Goal: Task Accomplishment & Management: Use online tool/utility

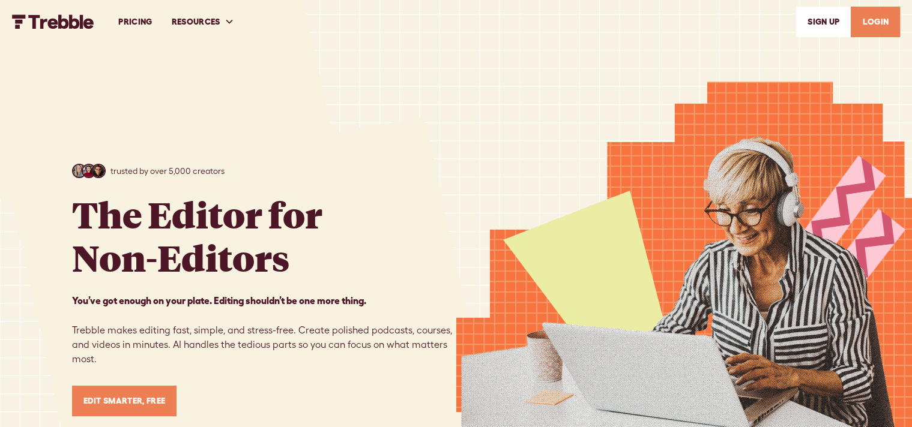
click at [875, 33] on link "LOGIN" at bounding box center [875, 22] width 49 height 31
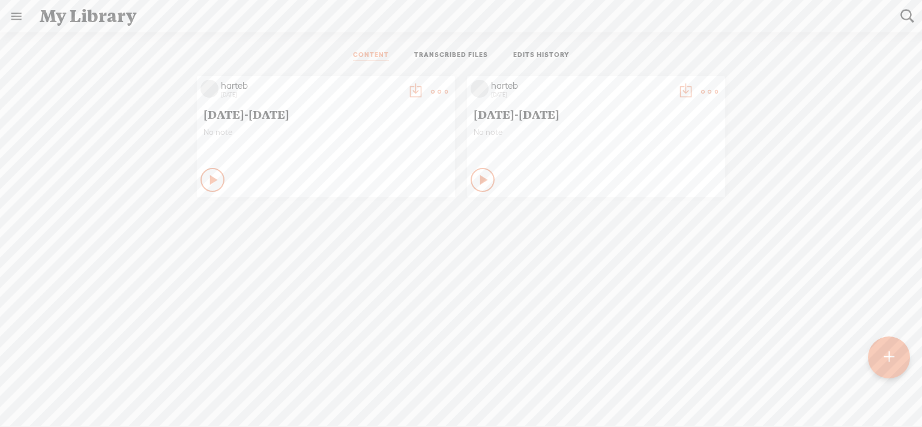
click at [478, 182] on icon at bounding box center [484, 180] width 12 height 12
click at [480, 186] on icon at bounding box center [483, 180] width 12 height 12
click at [447, 56] on link "TRANSCRIBED FILES" at bounding box center [451, 55] width 74 height 11
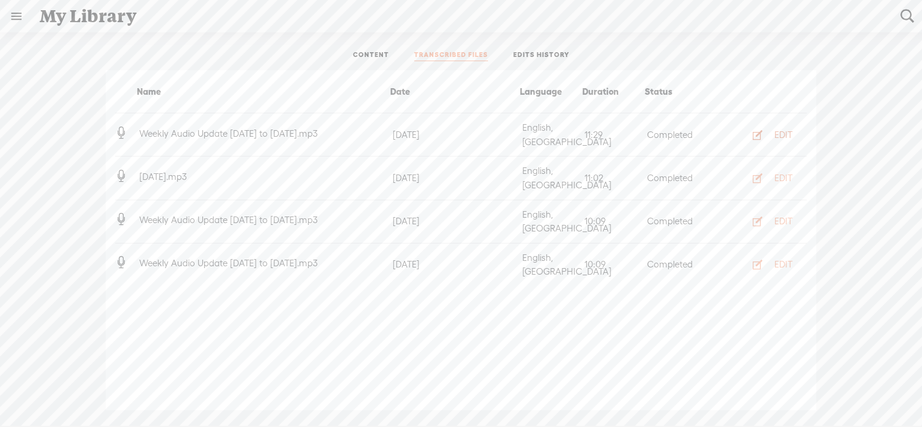
click at [788, 129] on div "EDIT" at bounding box center [783, 135] width 18 height 12
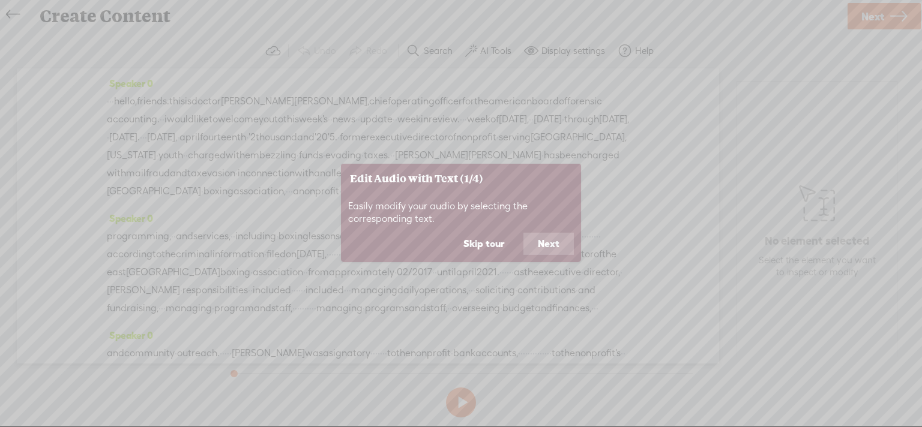
click at [551, 240] on button "Next" at bounding box center [548, 244] width 50 height 23
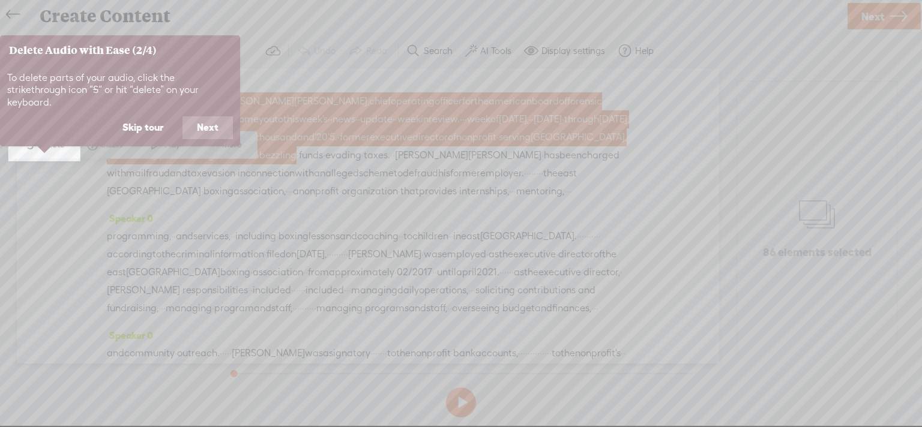
click at [146, 120] on button "Skip tour" at bounding box center [143, 127] width 70 height 23
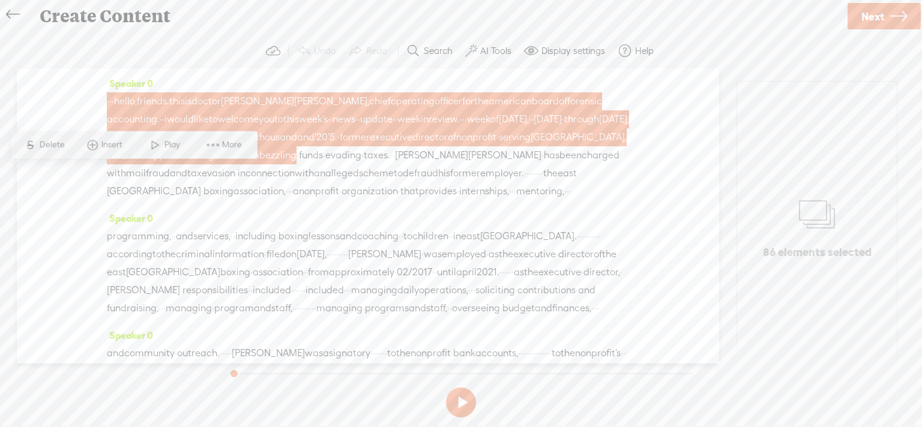
click at [349, 200] on span "organization" at bounding box center [370, 191] width 56 height 18
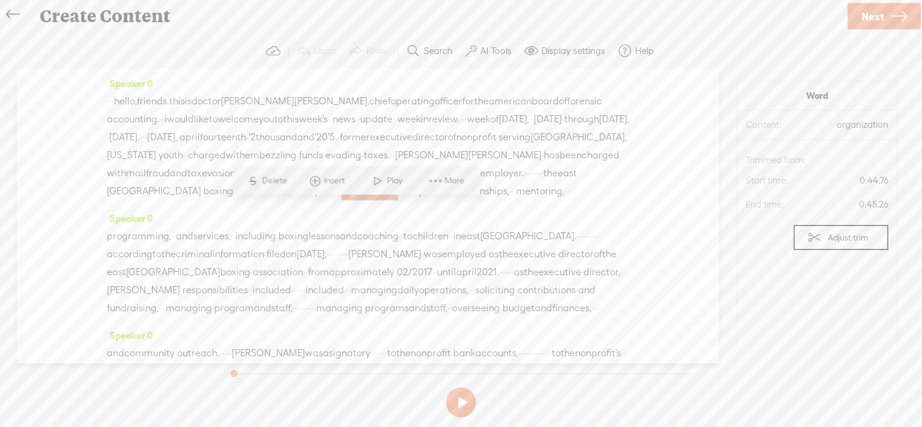
click at [467, 200] on div "· · · hello, friends. this is doctor brian hart, chief operating officer for th…" at bounding box center [368, 146] width 522 height 108
click at [493, 42] on button "AI Tools" at bounding box center [489, 51] width 59 height 24
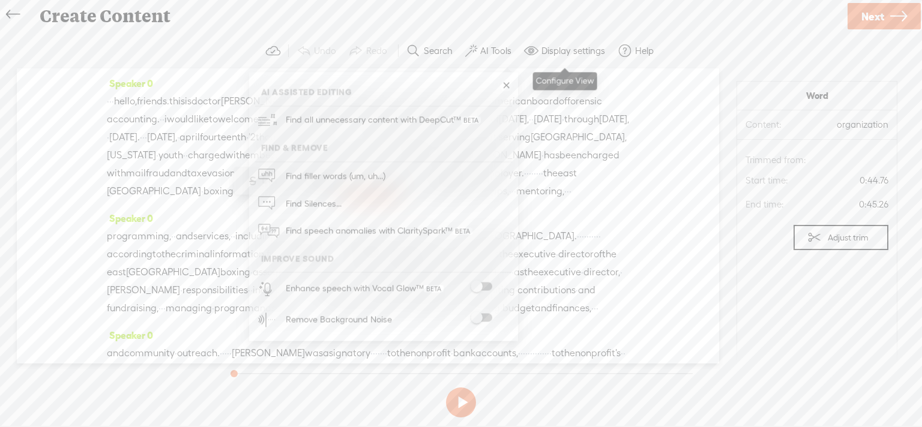
click at [553, 47] on label "Display settings" at bounding box center [573, 51] width 64 height 12
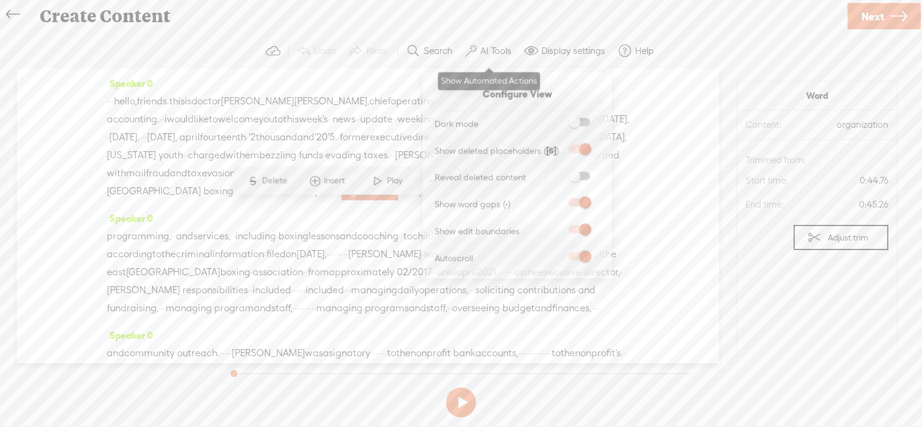
click at [503, 50] on label "AI Tools" at bounding box center [495, 51] width 31 height 12
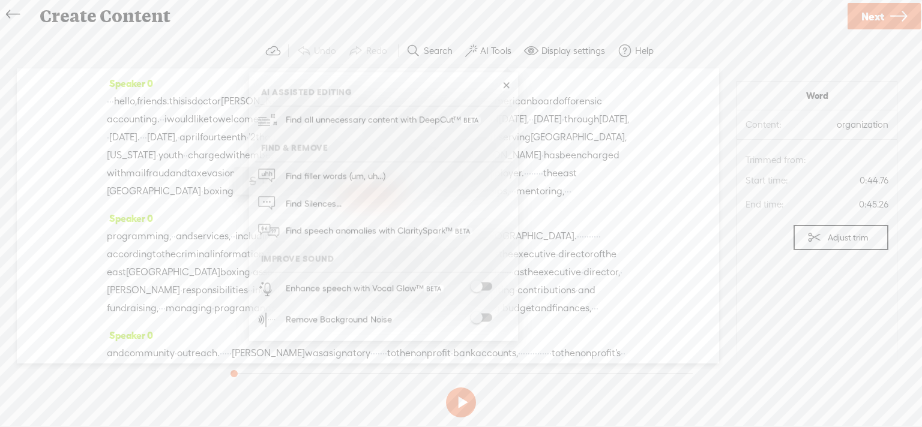
click at [12, 8] on icon at bounding box center [13, 14] width 14 height 27
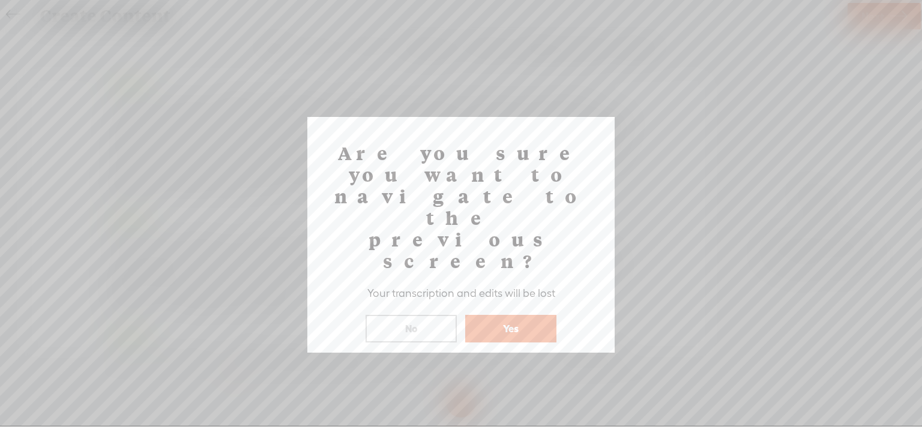
click at [402, 315] on button "No" at bounding box center [411, 329] width 91 height 28
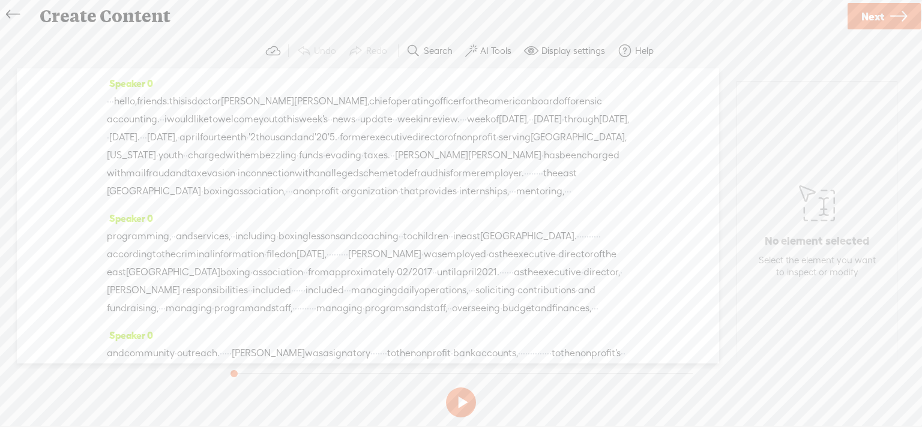
click at [869, 18] on span "Next" at bounding box center [872, 16] width 23 height 31
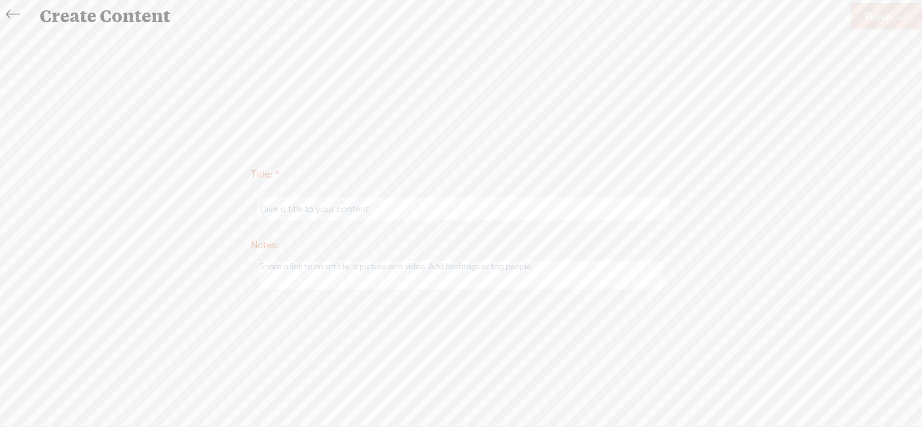
click at [7, 10] on icon at bounding box center [13, 14] width 14 height 27
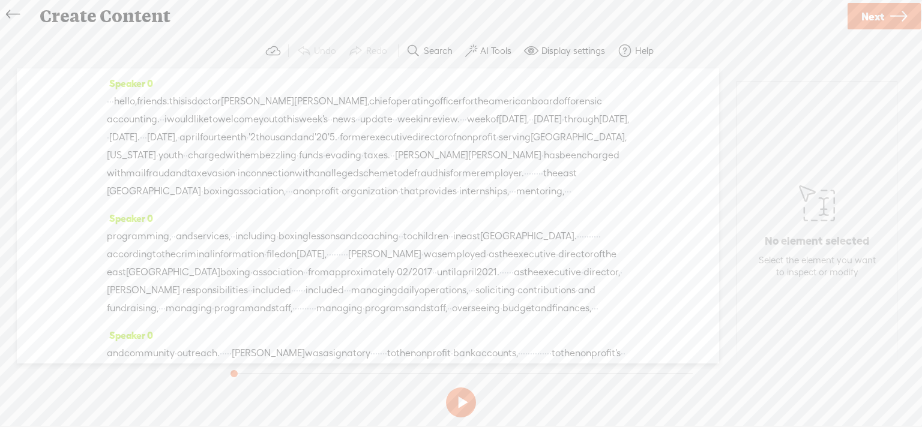
click at [7, 10] on icon at bounding box center [13, 14] width 14 height 27
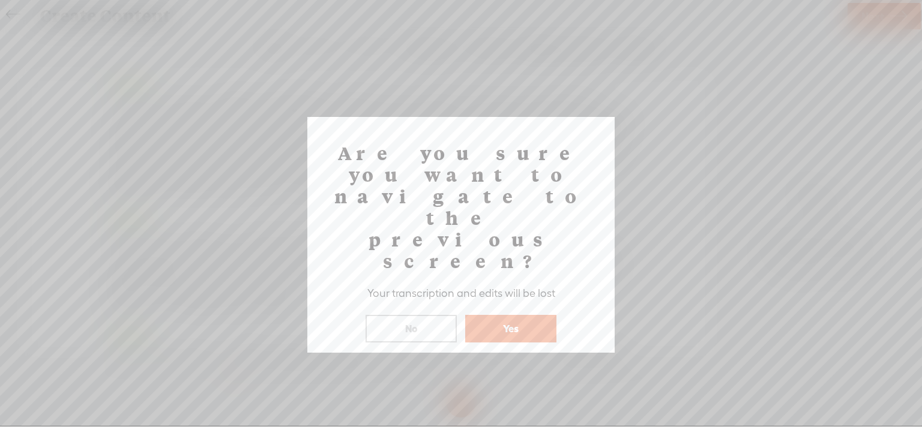
click at [511, 315] on button "Yes" at bounding box center [510, 329] width 91 height 28
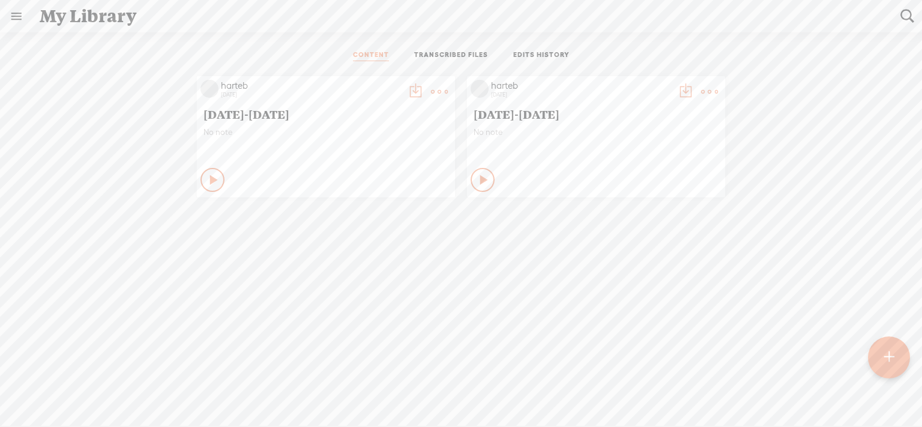
click at [403, 270] on div "harteb 5 months ago April 14-18 No note Play Content" at bounding box center [461, 262] width 904 height 385
click at [457, 51] on link "TRANSCRIBED FILES" at bounding box center [451, 55] width 74 height 11
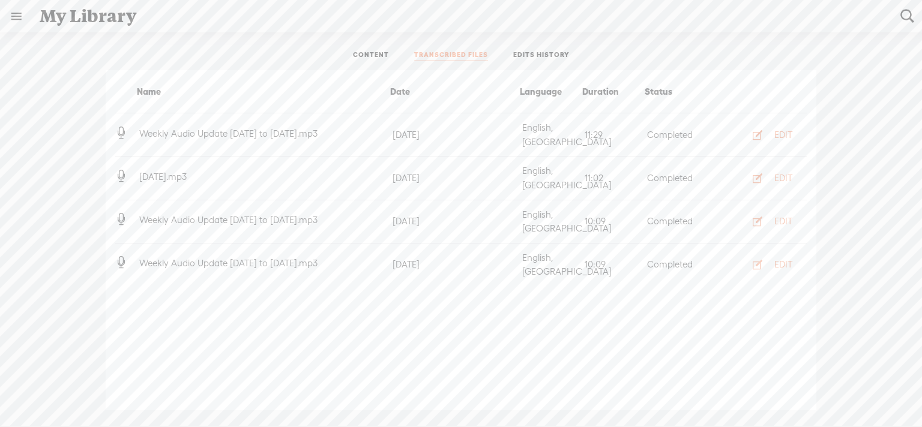
click at [524, 50] on ul "CONTENT TRANSCRIBED FILES EDITS HISTORY" at bounding box center [461, 55] width 318 height 29
drag, startPoint x: 80, startPoint y: 28, endPoint x: 71, endPoint y: 21, distance: 11.2
click at [71, 21] on div "My Library" at bounding box center [461, 16] width 861 height 31
click at [16, 17] on link at bounding box center [16, 16] width 31 height 31
click at [67, 394] on div "SETTINGS" at bounding box center [63, 399] width 44 height 10
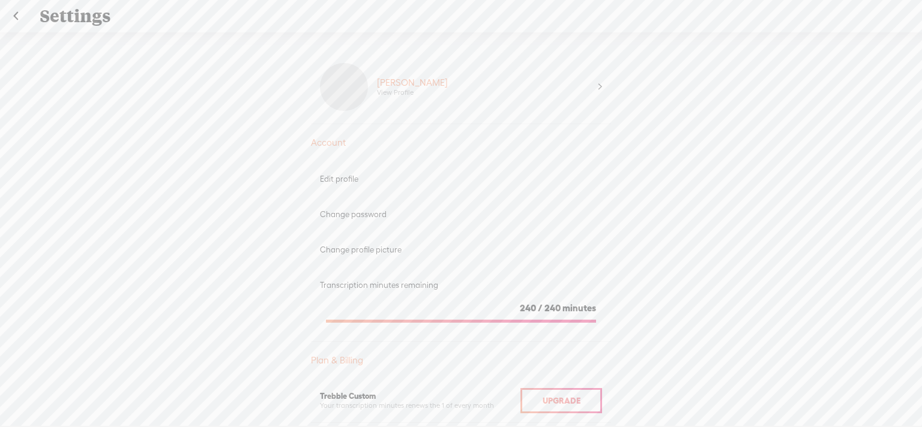
click at [16, 16] on link at bounding box center [16, 16] width 30 height 31
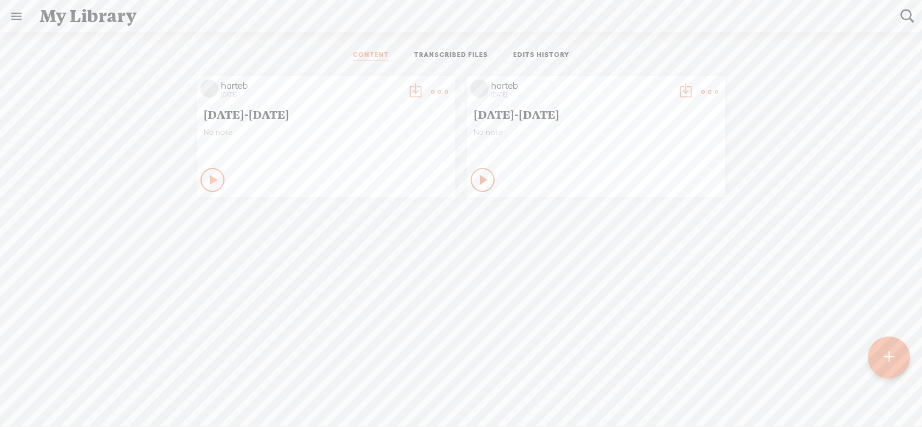
click at [16, 16] on link at bounding box center [16, 16] width 31 height 31
click at [303, 53] on body "Hold on tight . . . harteb HOME MY CONTENT MY CHANNEL MY LIBRARY MY JOURNEYS MY…" at bounding box center [461, 213] width 922 height 427
click at [704, 86] on t at bounding box center [709, 91] width 17 height 17
click at [638, 139] on link "Edit" at bounding box center [645, 132] width 120 height 28
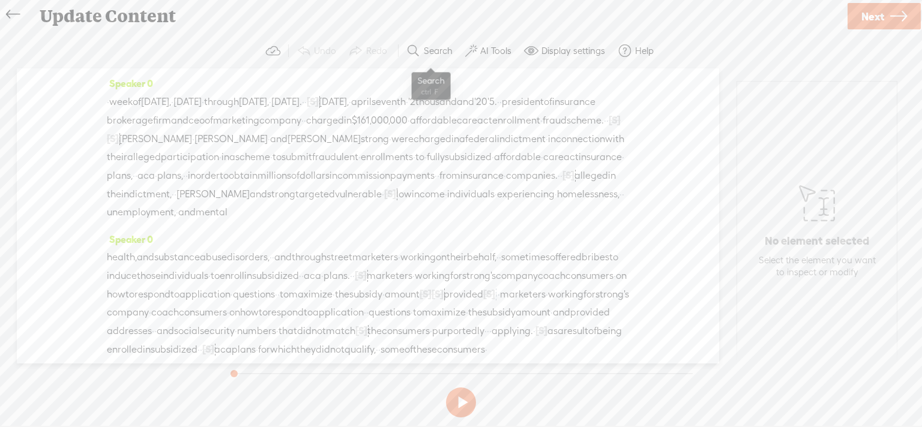
click at [444, 51] on label "Search" at bounding box center [438, 51] width 29 height 12
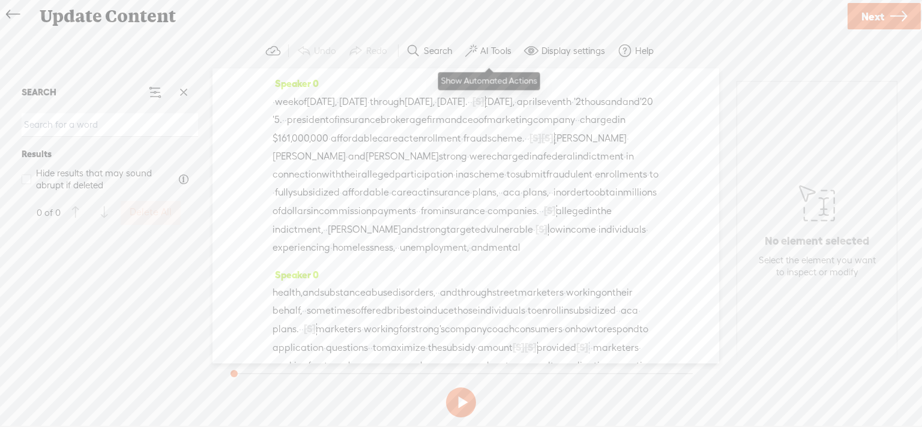
click at [480, 53] on label "AI Tools" at bounding box center [495, 51] width 31 height 12
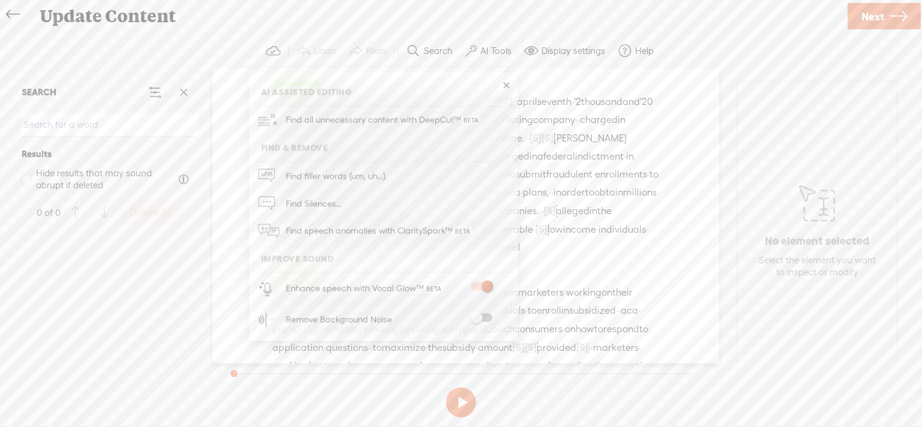
click at [488, 319] on span at bounding box center [482, 318] width 22 height 8
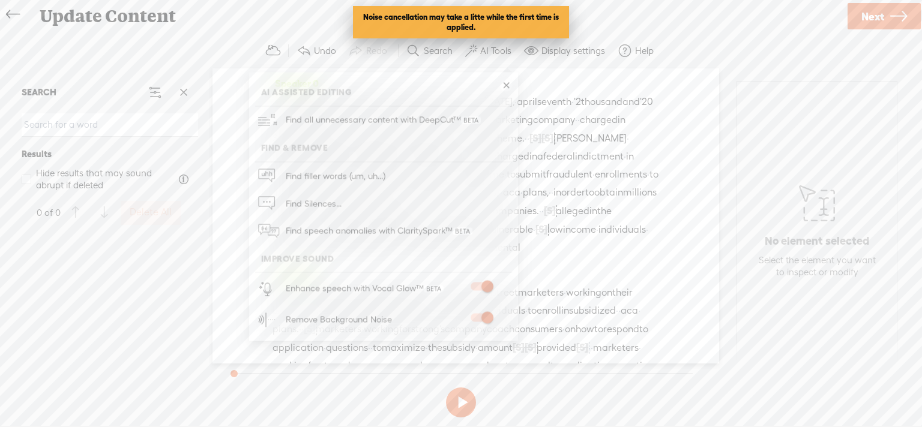
click at [488, 319] on span at bounding box center [482, 318] width 22 height 8
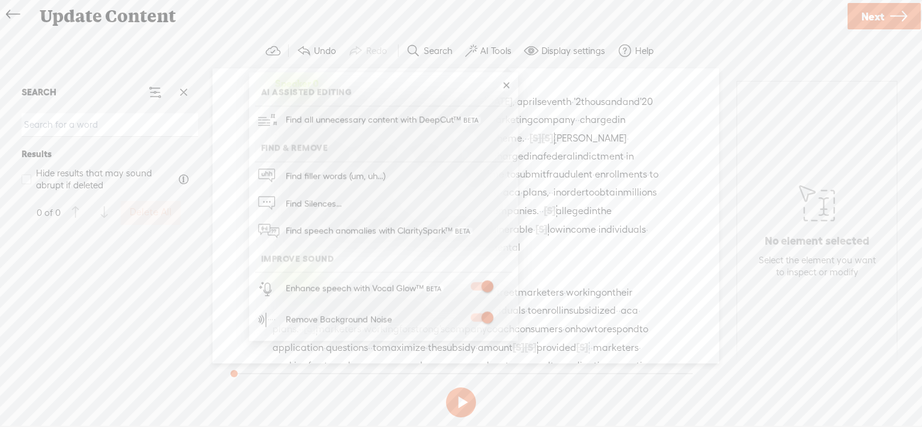
click at [576, 257] on div "· week of monday, · 04/07/2025 · through friday, · 04/11/2025. · · [S] · · · · …" at bounding box center [466, 174] width 387 height 164
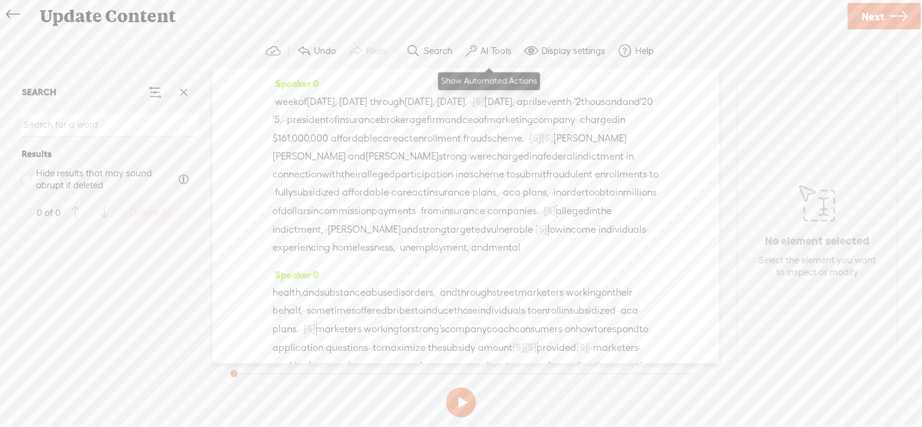
click at [501, 54] on label "AI Tools" at bounding box center [495, 51] width 31 height 12
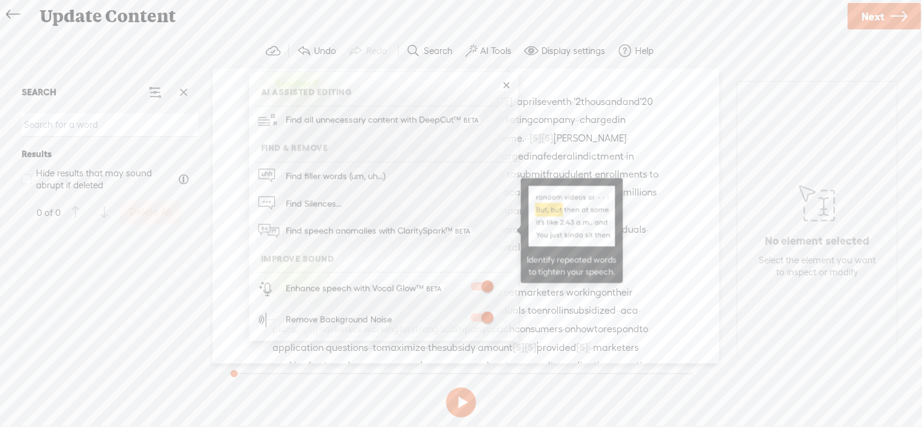
click at [339, 226] on span "Find speech anomalies with ClaritySpark™" at bounding box center [379, 231] width 195 height 28
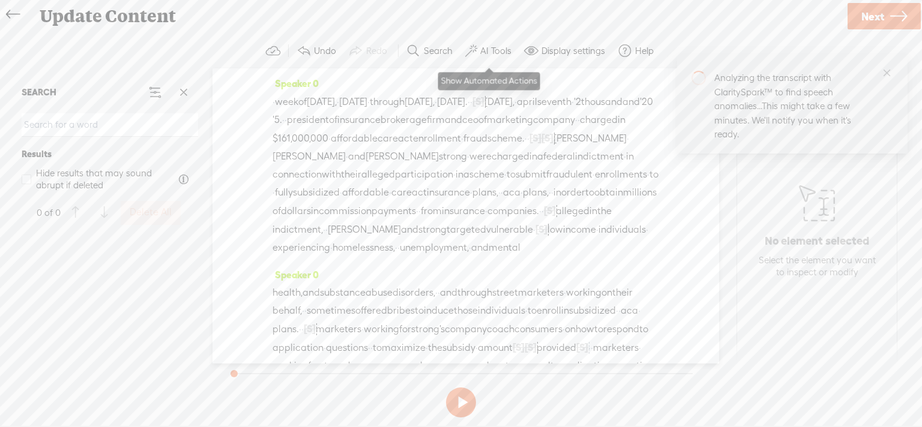
click at [503, 55] on label "AI Tools" at bounding box center [495, 51] width 31 height 12
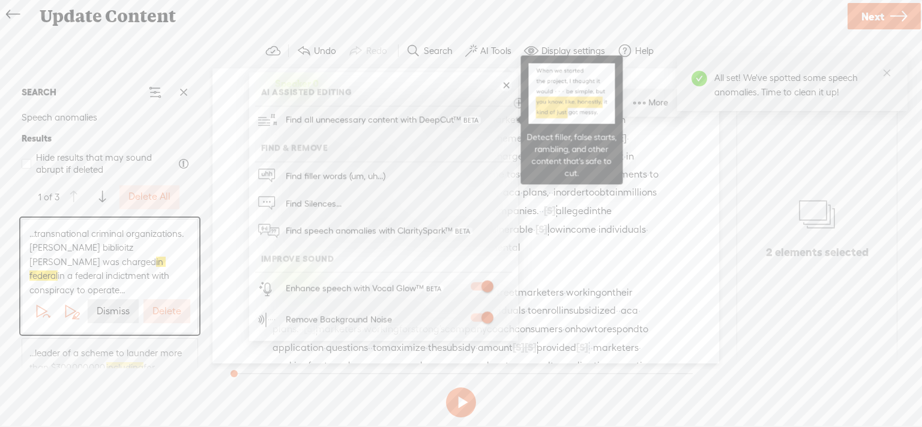
scroll to position [1215, 0]
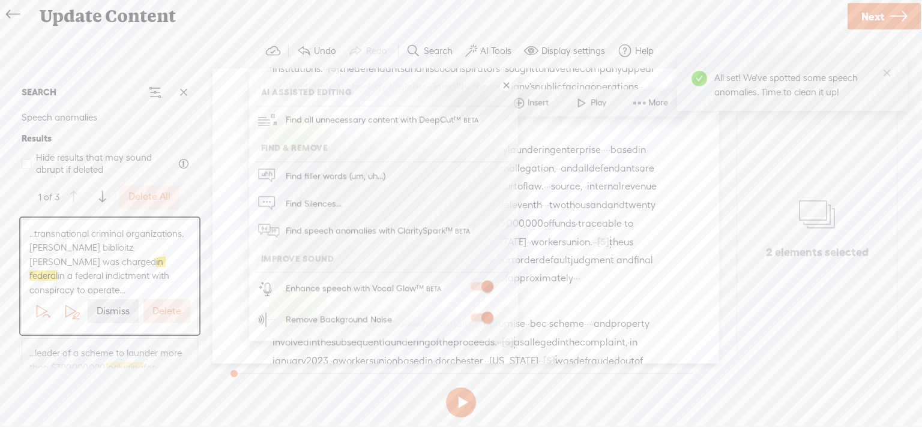
click at [510, 79] on ul "AI Assisted Editing Find all unnecessary content with DeepCut™ Find & Remove Fi…" at bounding box center [383, 207] width 269 height 257
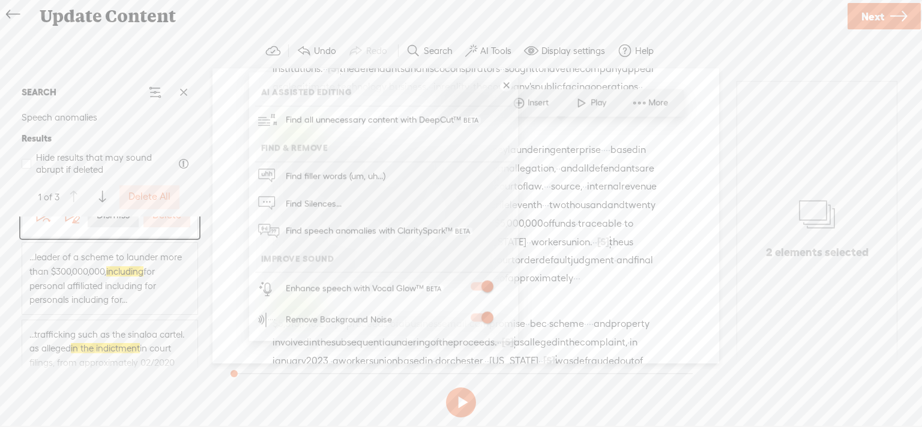
scroll to position [121, 0]
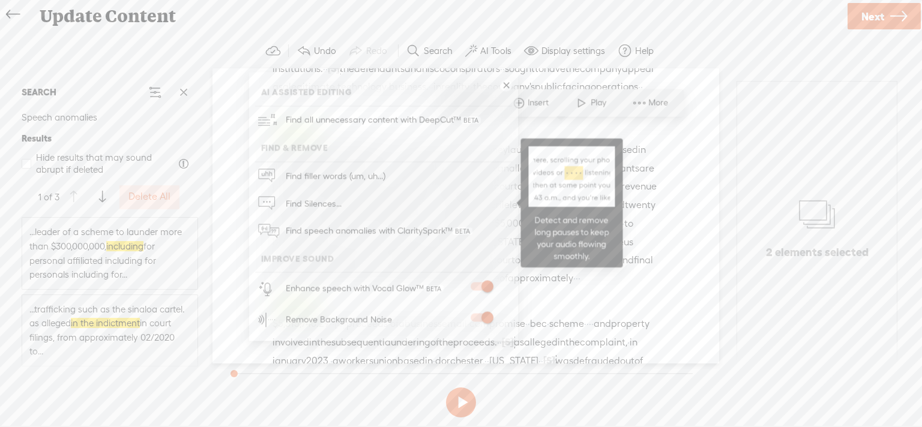
click at [409, 205] on link "Find Silences..." at bounding box center [383, 204] width 257 height 28
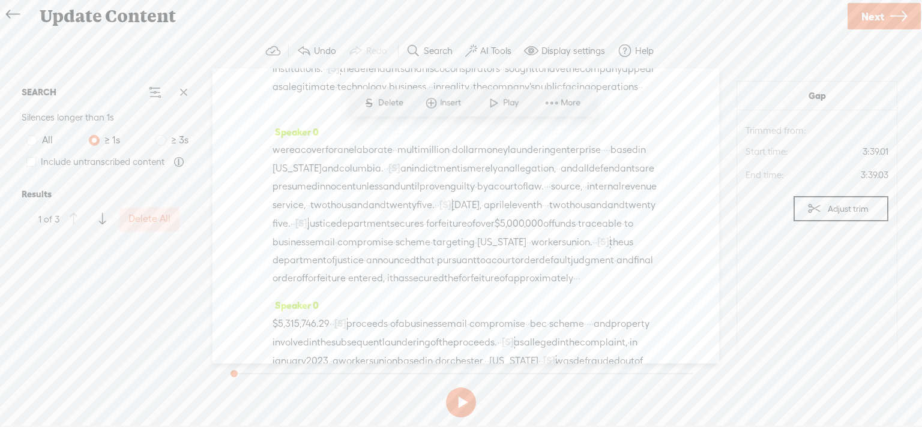
scroll to position [628, 0]
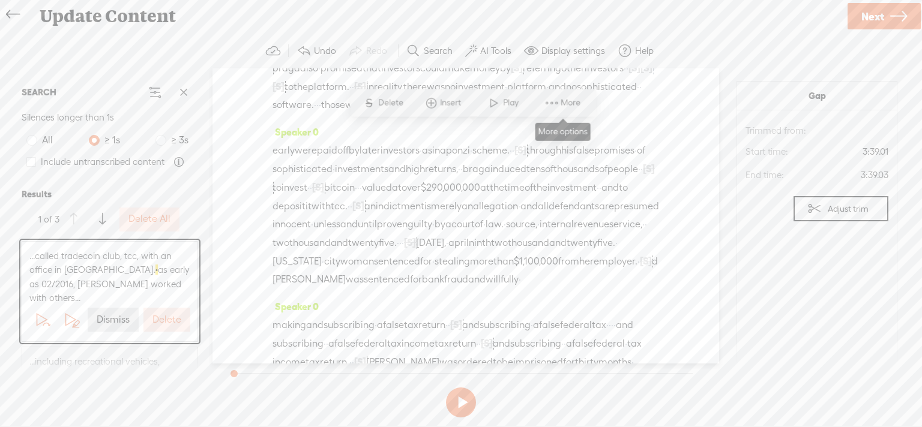
click at [558, 102] on span at bounding box center [552, 103] width 18 height 22
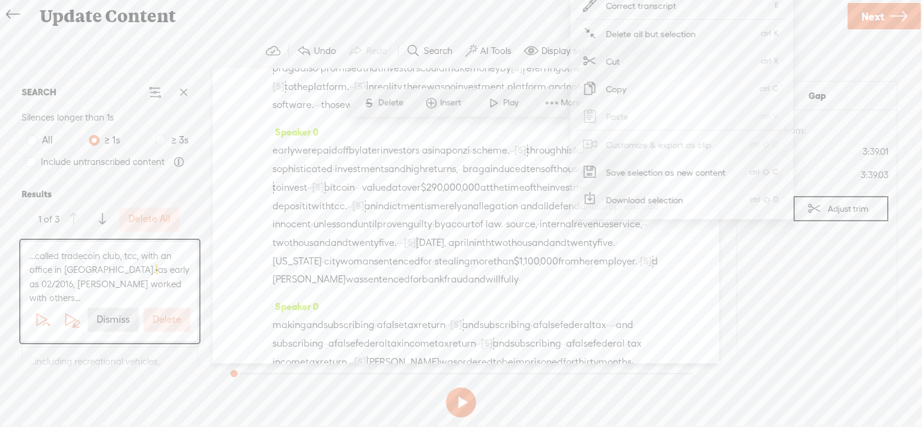
click at [637, 5] on span "Correct transcript" at bounding box center [641, 5] width 118 height 27
